Goal: Task Accomplishment & Management: Use online tool/utility

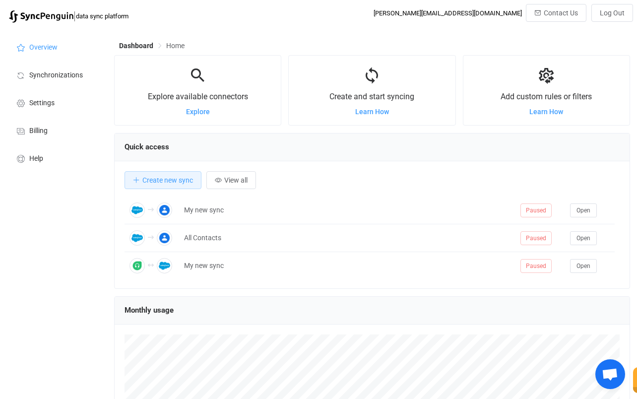
scroll to position [193, 516]
click at [196, 112] on span "Explore" at bounding box center [198, 112] width 24 height 8
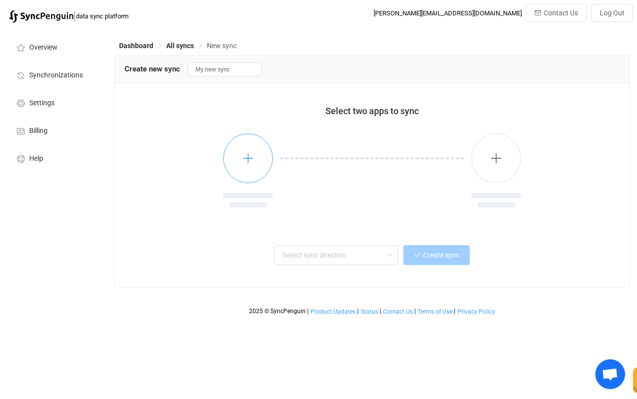
click at [247, 162] on icon "button" at bounding box center [248, 158] width 12 height 12
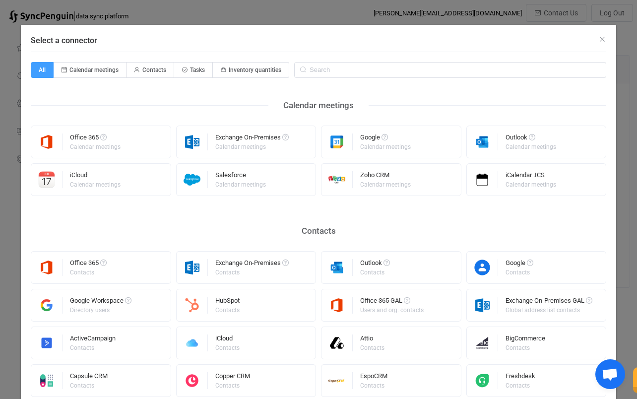
click at [419, 77] on input "Select a connector" at bounding box center [450, 70] width 312 height 16
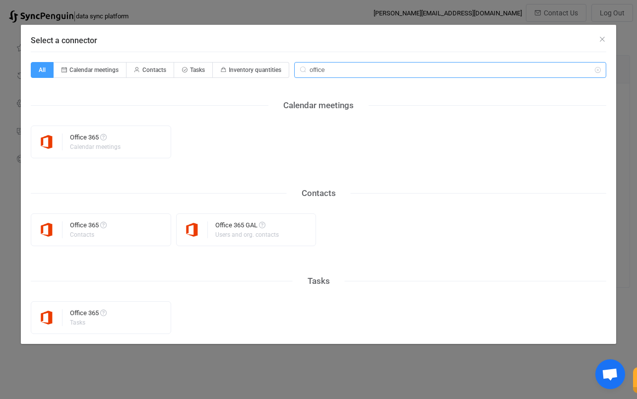
type input "office"
